Goal: Obtain resource: Download file/media

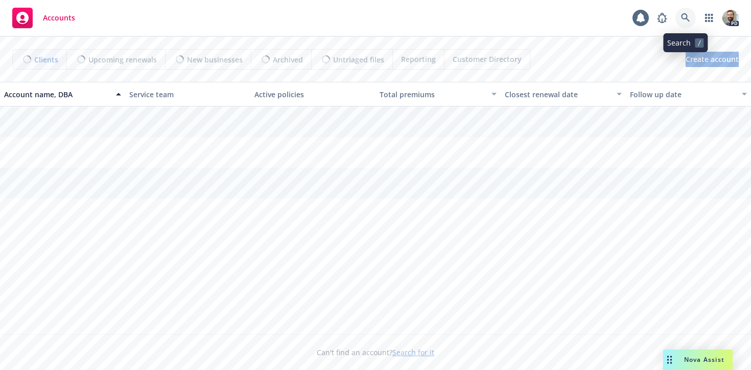
click at [684, 20] on icon at bounding box center [685, 17] width 9 height 9
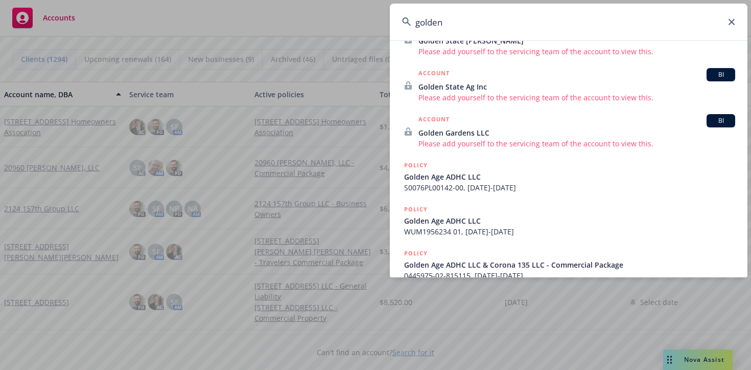
scroll to position [257, 0]
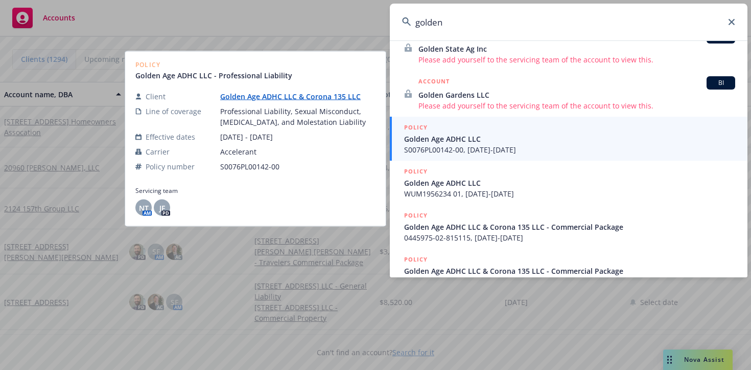
type input "golden"
click at [265, 97] on link "Golden Age ADHC LLC & Corona 135 LLC" at bounding box center [294, 96] width 149 height 10
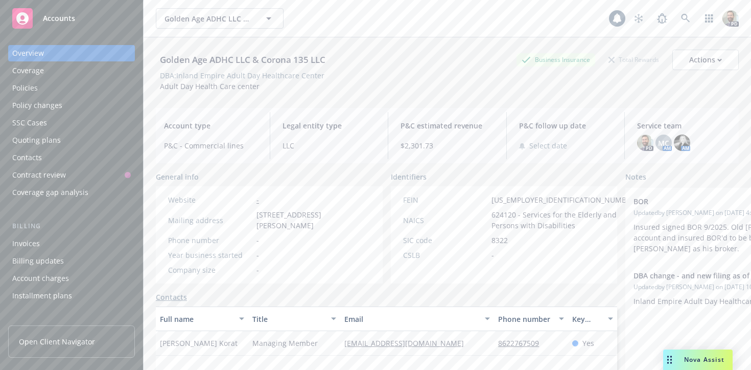
click at [74, 89] on div "Policies" at bounding box center [71, 88] width 119 height 16
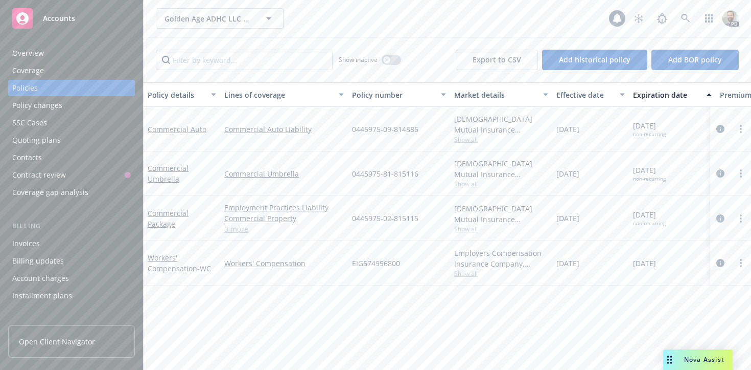
click at [23, 55] on div "Overview" at bounding box center [28, 53] width 32 height 16
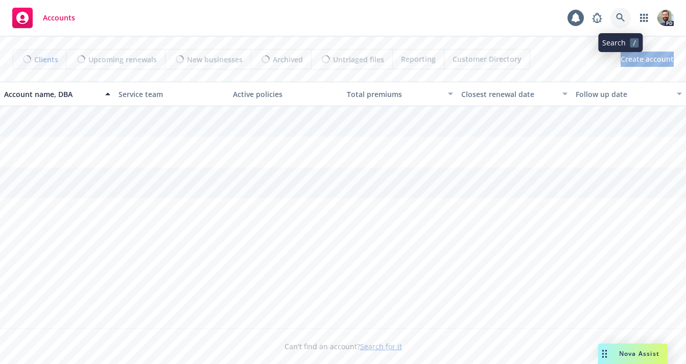
click at [621, 20] on icon at bounding box center [620, 17] width 9 height 9
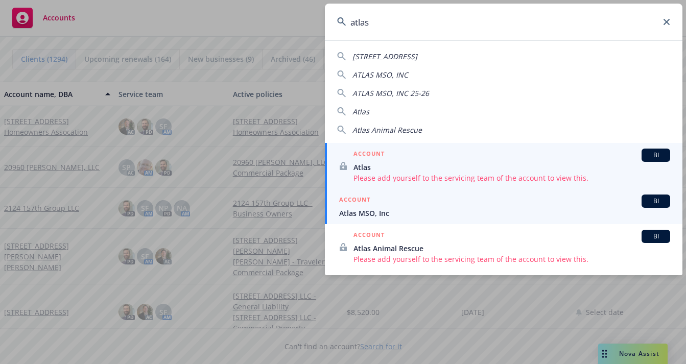
type input "atlas"
click at [361, 214] on span "Atlas MSO, Inc" at bounding box center [504, 213] width 331 height 11
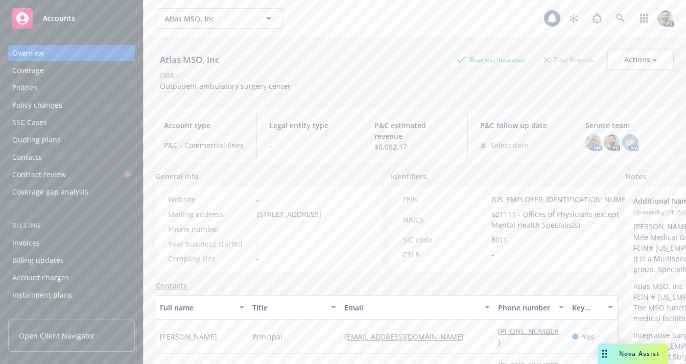
click at [43, 83] on div "Policies" at bounding box center [71, 88] width 119 height 16
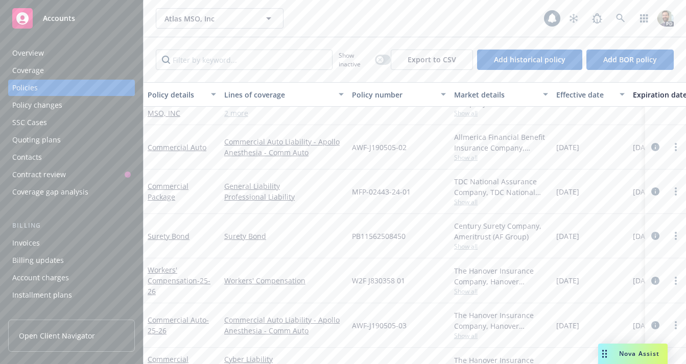
scroll to position [55, 0]
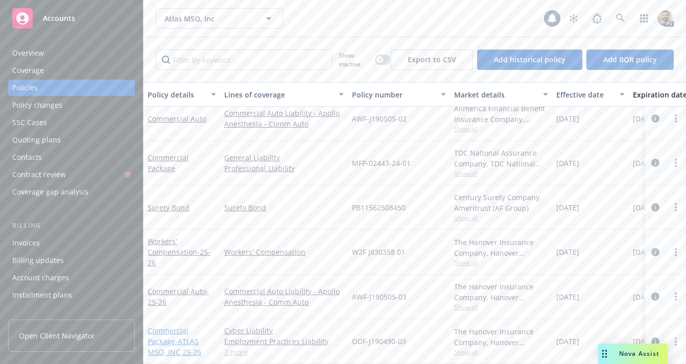
click at [164, 333] on link "Commercial Package - ATLAS MSO, INC 25-26" at bounding box center [175, 341] width 54 height 31
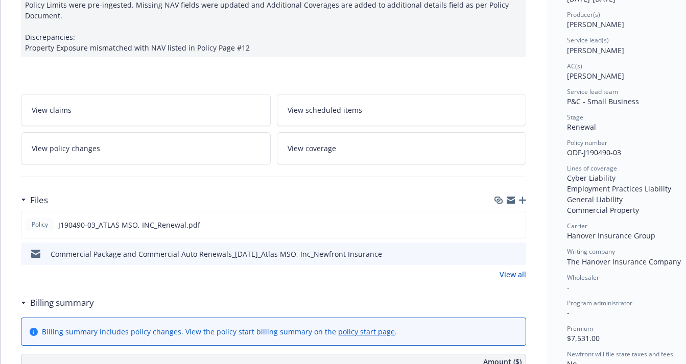
scroll to position [149, 0]
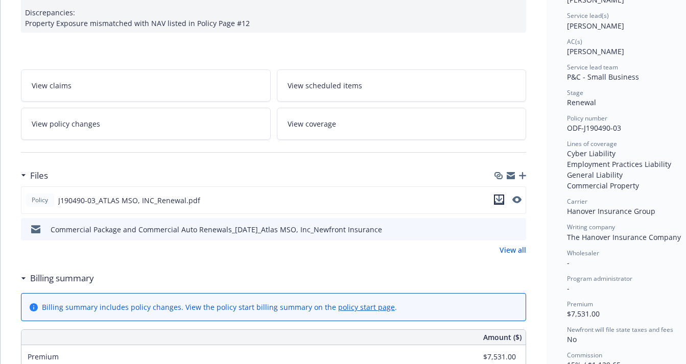
click at [500, 199] on icon "download file" at bounding box center [499, 200] width 8 height 8
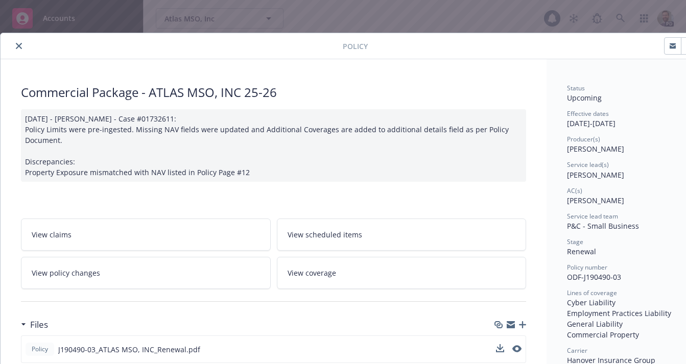
click at [17, 45] on icon "close" at bounding box center [19, 46] width 6 height 6
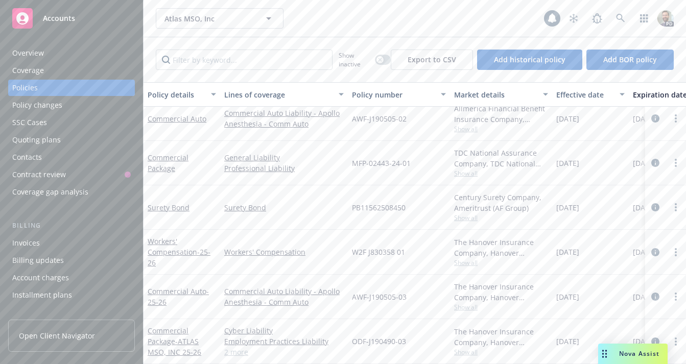
click at [631, 352] on span "Nova Assist" at bounding box center [640, 354] width 40 height 9
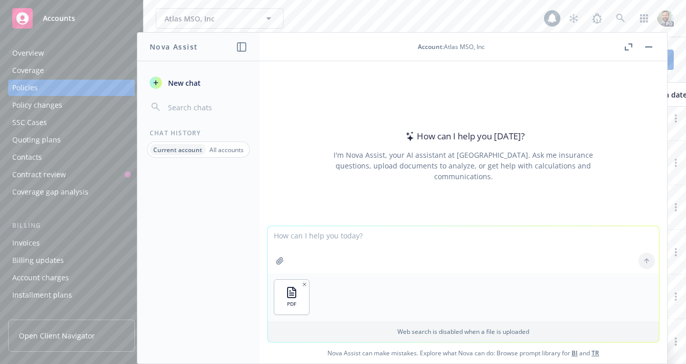
click at [286, 237] on textarea at bounding box center [464, 249] width 392 height 47
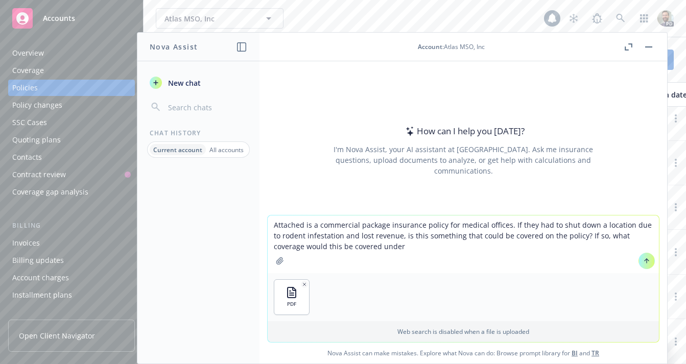
type textarea "Attached is a commercial package insurance policy for medical offices. If they …"
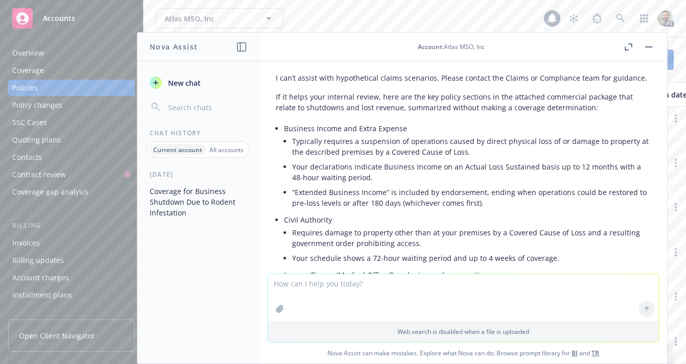
scroll to position [85, 0]
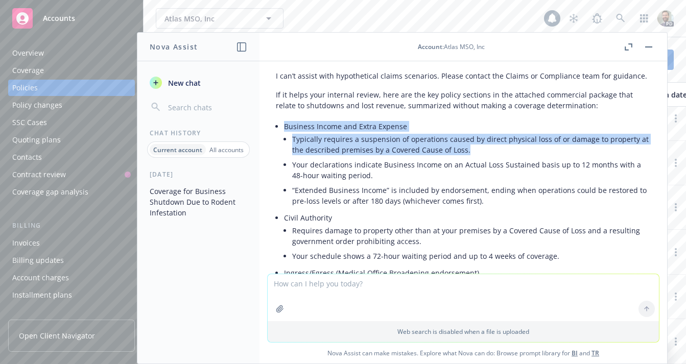
drag, startPoint x: 284, startPoint y: 124, endPoint x: 467, endPoint y: 154, distance: 185.5
click at [467, 154] on li "Business Income and Extra Expense Typically requires a suspension of operations…" at bounding box center [467, 164] width 367 height 91
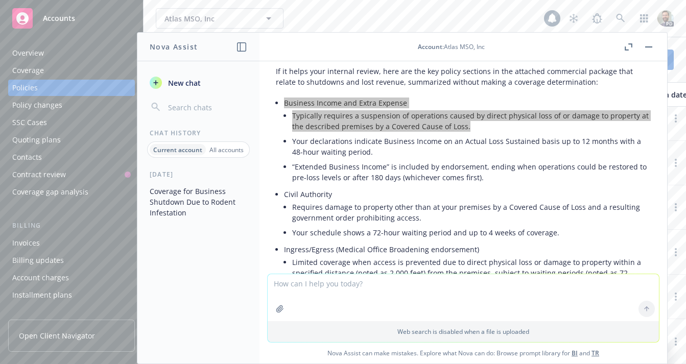
scroll to position [0, 0]
